Goal: Task Accomplishment & Management: Manage account settings

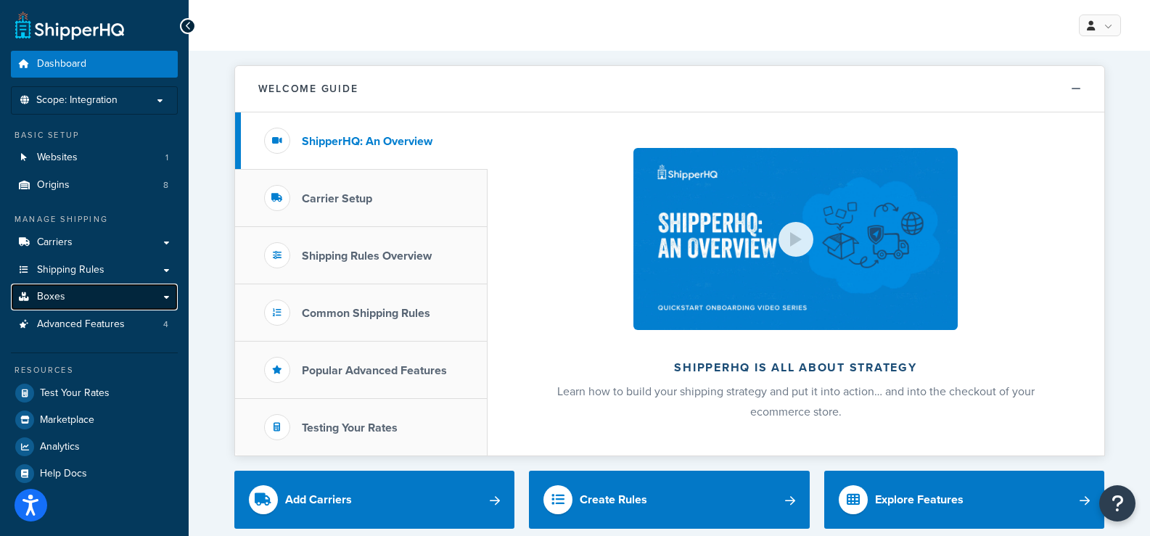
click at [51, 300] on span "Boxes" at bounding box center [51, 297] width 28 height 12
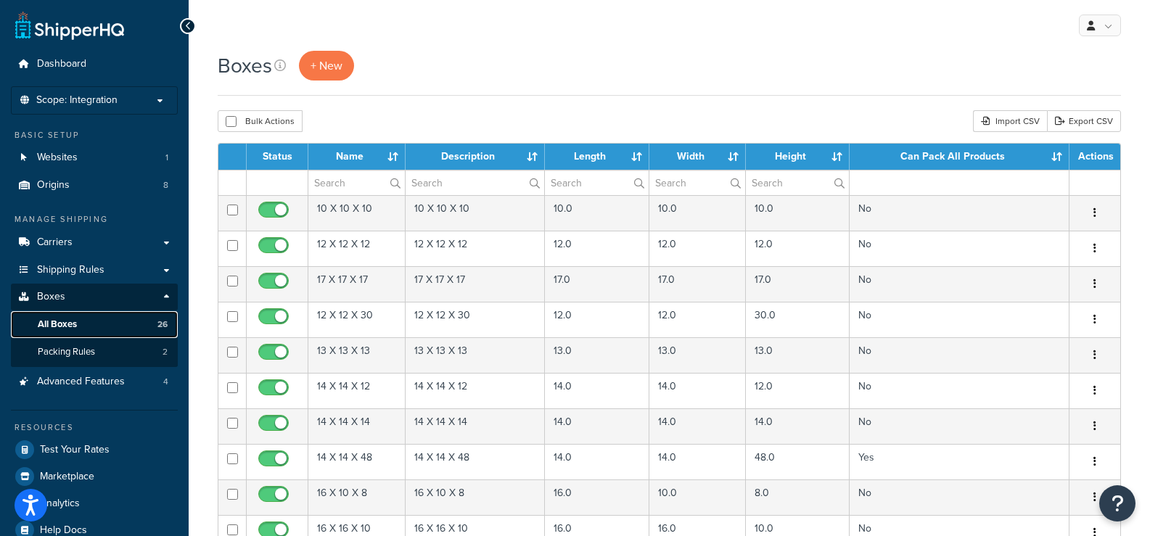
click at [58, 329] on span "All Boxes" at bounding box center [57, 324] width 39 height 12
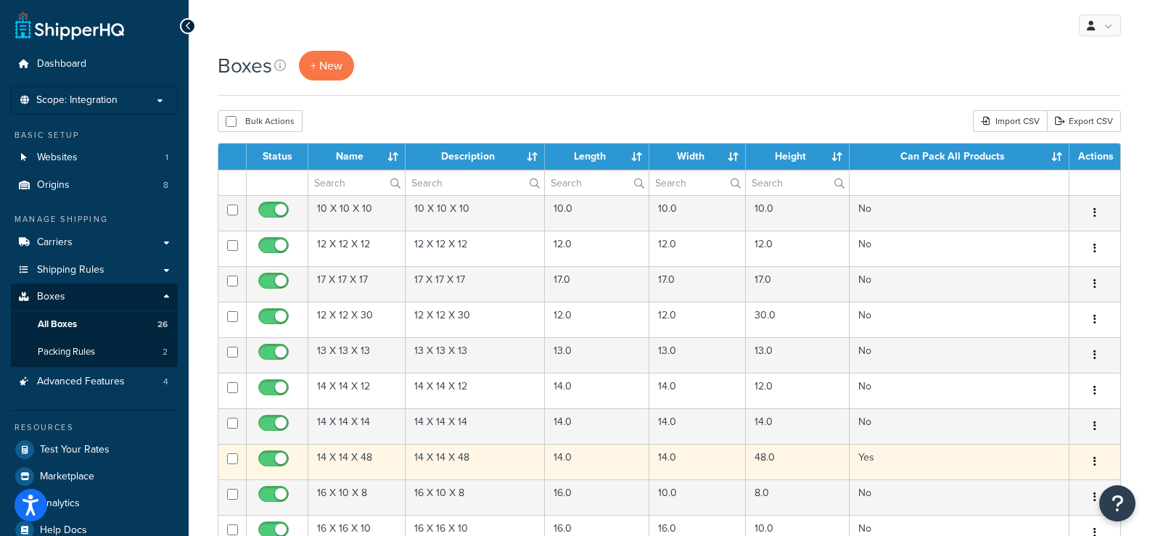
click at [1093, 463] on icon "button" at bounding box center [1094, 461] width 3 height 10
click at [1047, 485] on link "Edit" at bounding box center [1046, 489] width 115 height 30
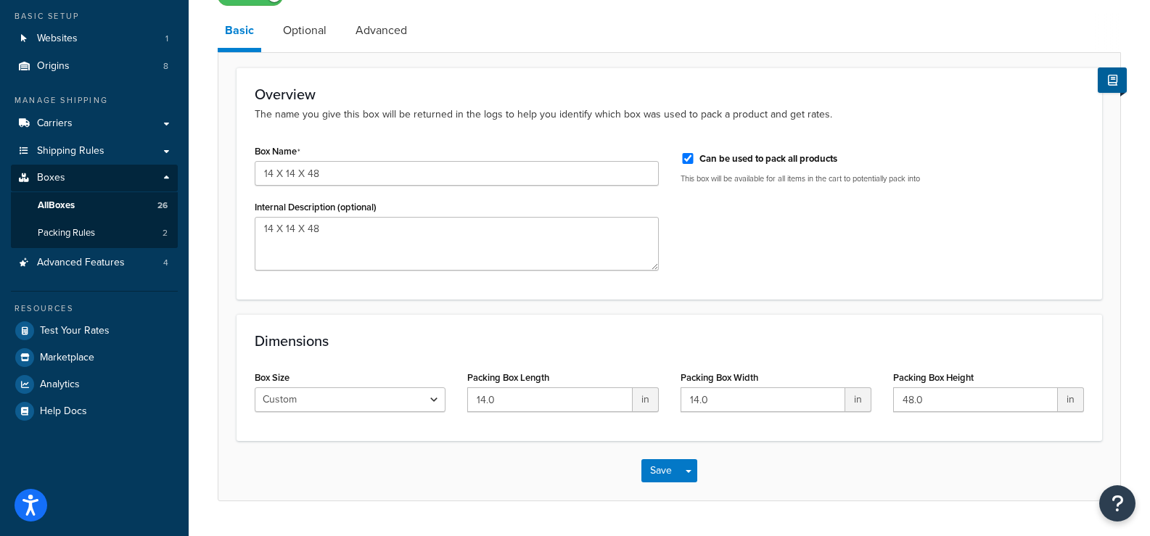
scroll to position [84, 0]
